Goal: Task Accomplishment & Management: Manage account settings

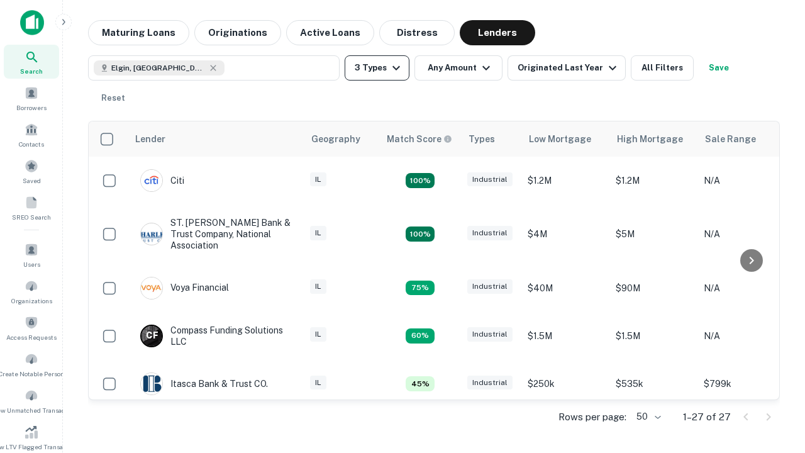
click at [377, 68] on button "3 Types" at bounding box center [377, 67] width 65 height 25
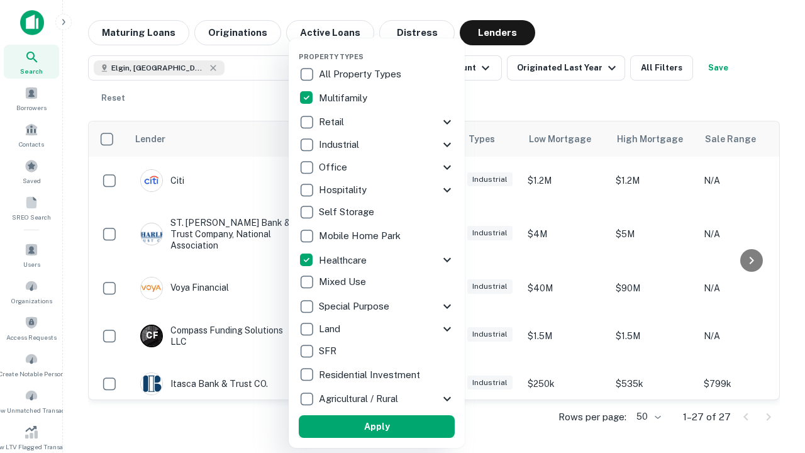
click at [377, 427] on button "Apply" at bounding box center [377, 426] width 156 height 23
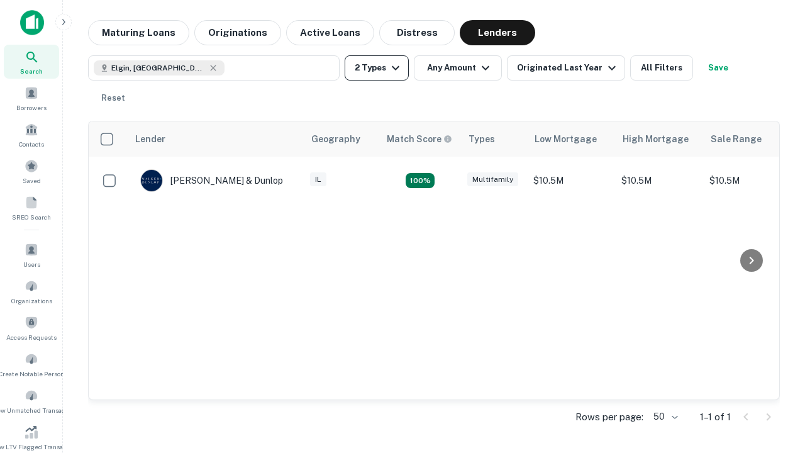
click at [377, 68] on button "2 Types" at bounding box center [377, 67] width 64 height 25
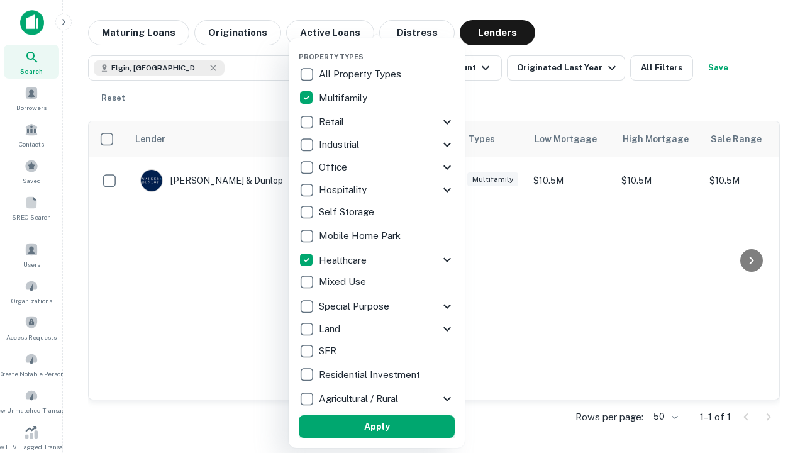
click at [400, 427] on button "Apply" at bounding box center [377, 426] width 156 height 23
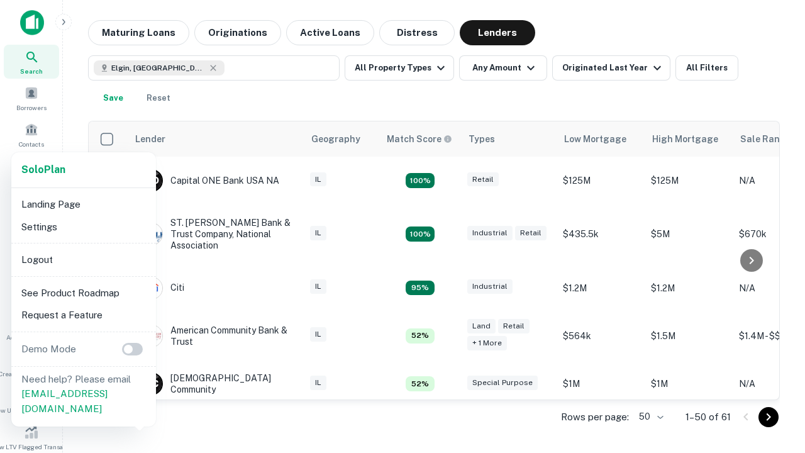
scroll to position [233, 0]
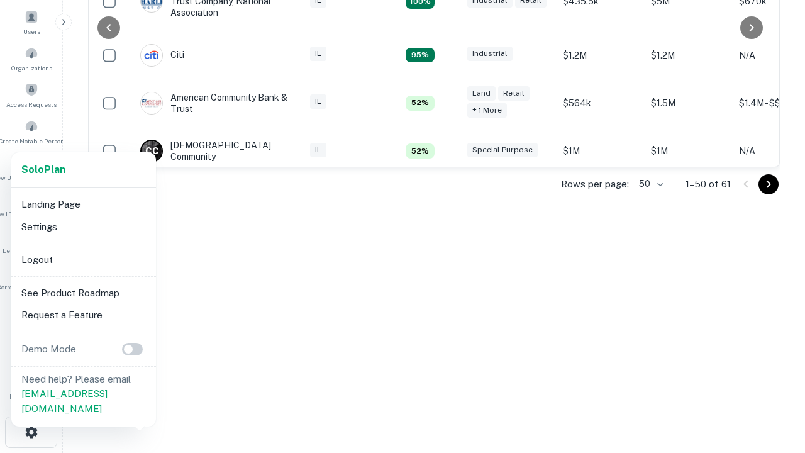
click at [83, 259] on li "Logout" at bounding box center [83, 260] width 135 height 23
